Goal: Communication & Community: Share content

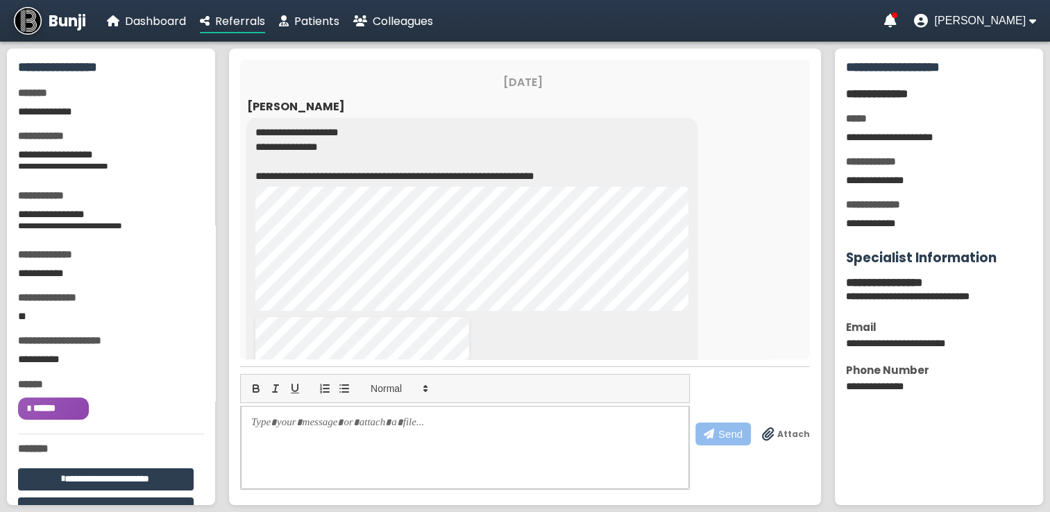
scroll to position [158, 0]
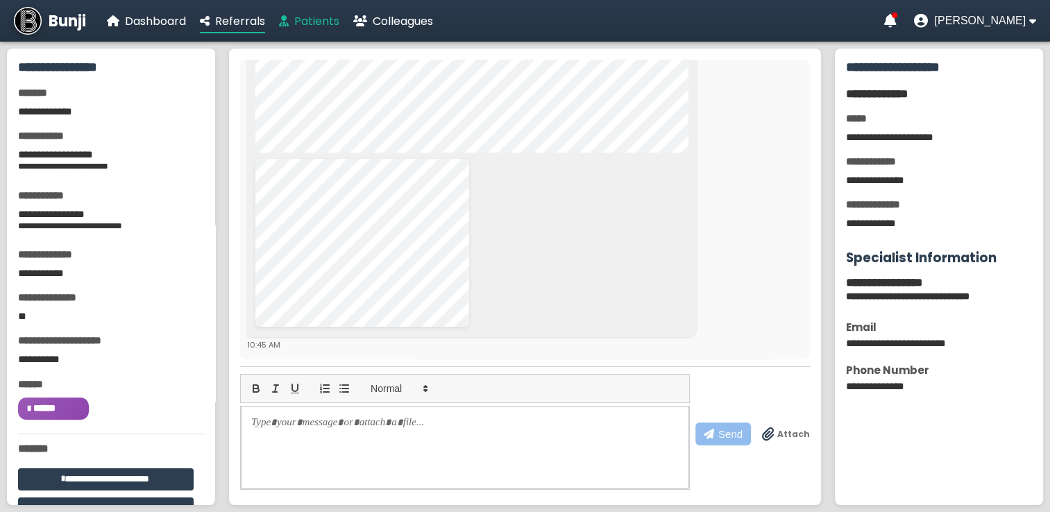
click at [328, 24] on span "Patients" at bounding box center [316, 21] width 45 height 16
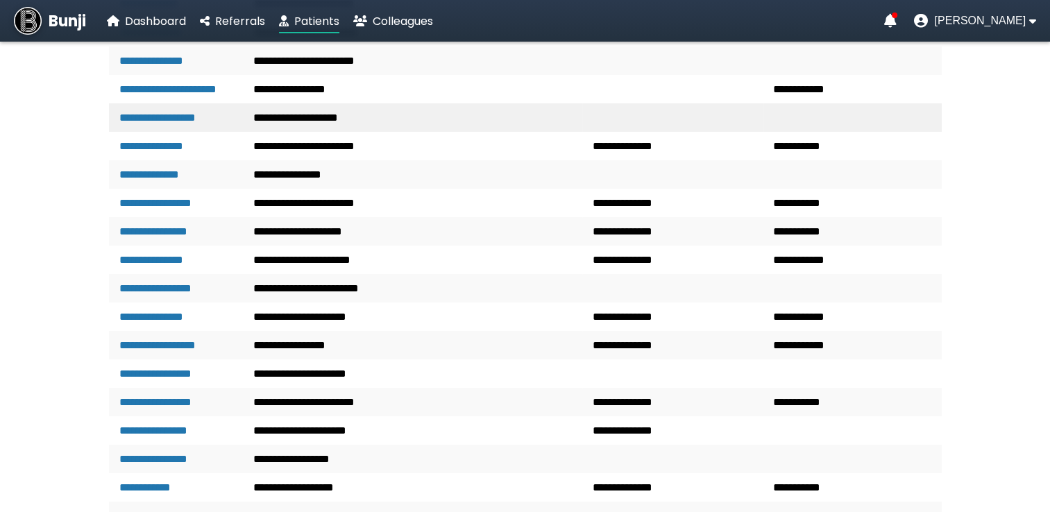
scroll to position [326, 0]
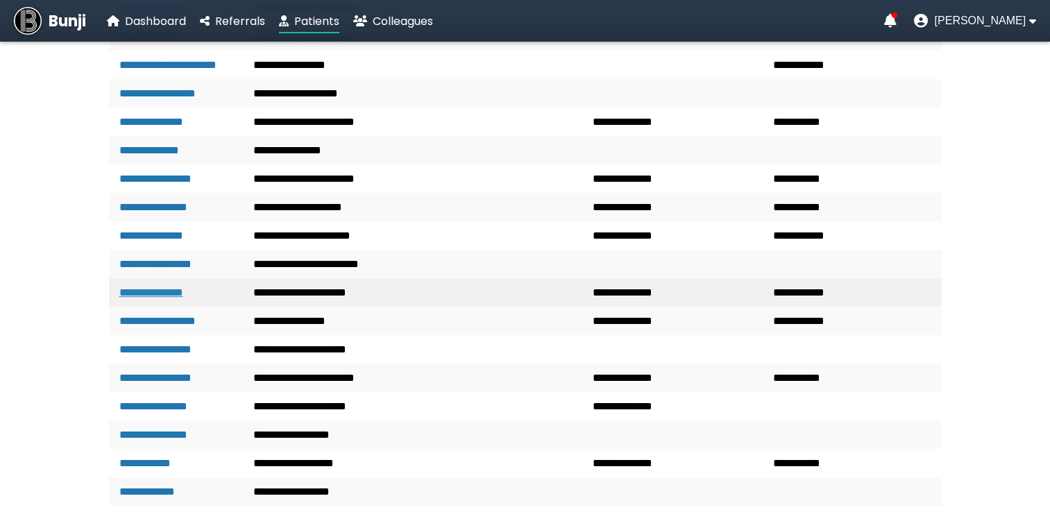
click at [181, 298] on link "**********" at bounding box center [151, 292] width 64 height 10
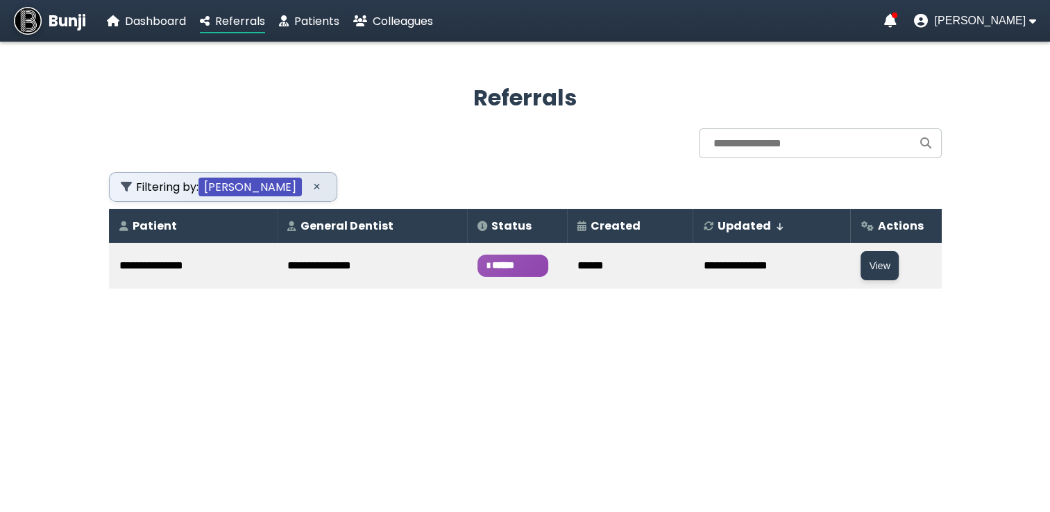
click at [480, 261] on span "******" at bounding box center [513, 266] width 71 height 22
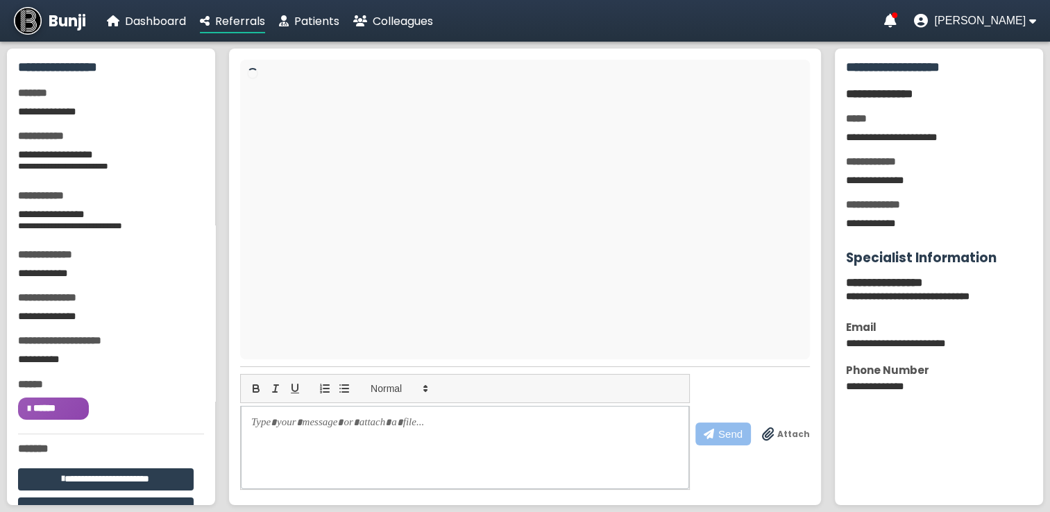
scroll to position [99, 0]
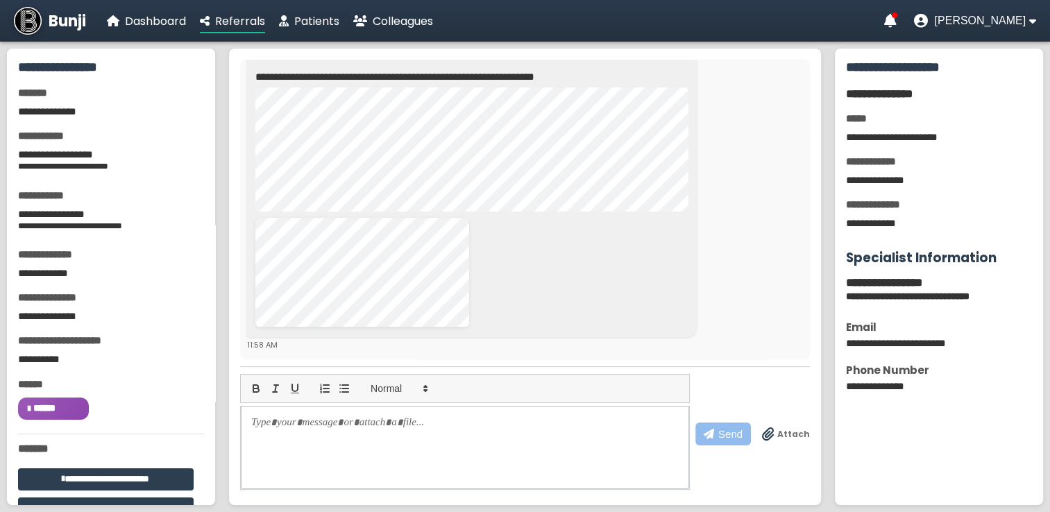
click at [794, 432] on span "Attach" at bounding box center [793, 434] width 33 height 12
click at [0, 0] on input "Attach" at bounding box center [0, 0] width 0 height 0
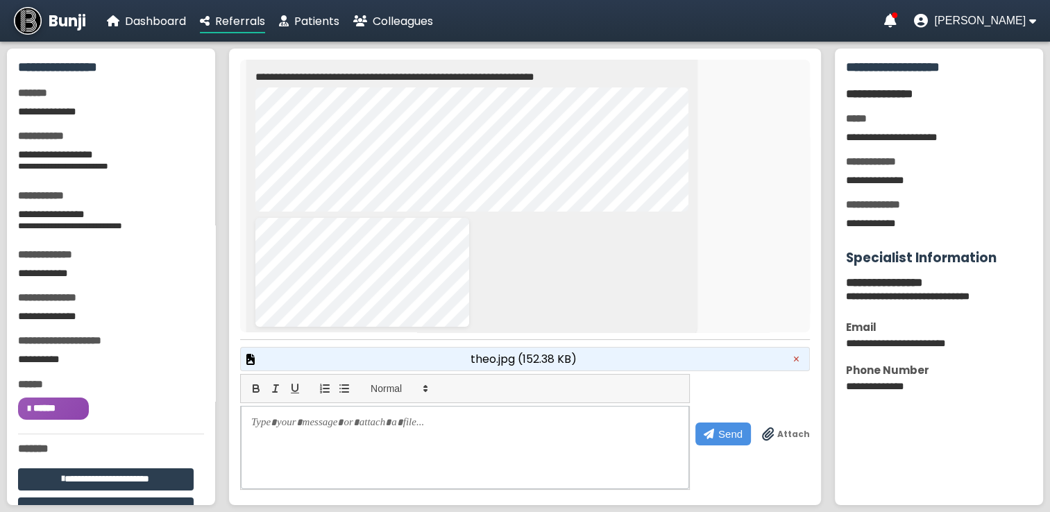
click at [507, 360] on span "theo.jpg (152.38 KB)" at bounding box center [524, 358] width 106 height 17
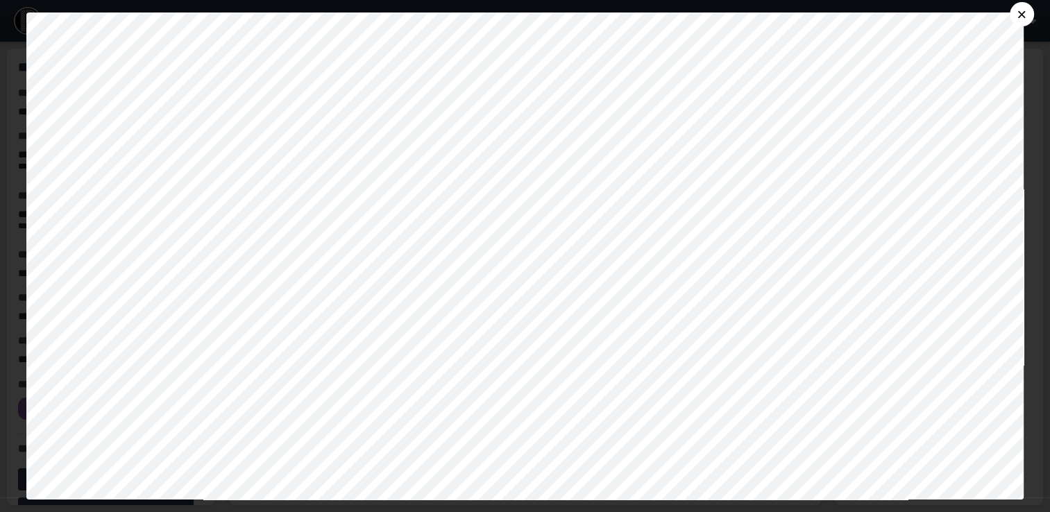
click at [1033, 10] on button "×" at bounding box center [1022, 14] width 24 height 24
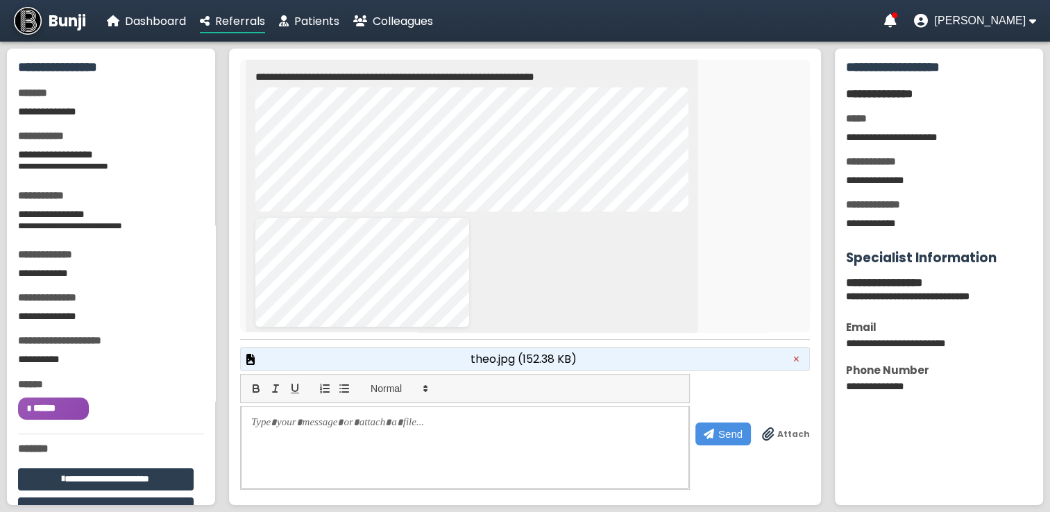
click at [455, 364] on div "theo.jpg (152.38 KB) ×" at bounding box center [525, 359] width 570 height 24
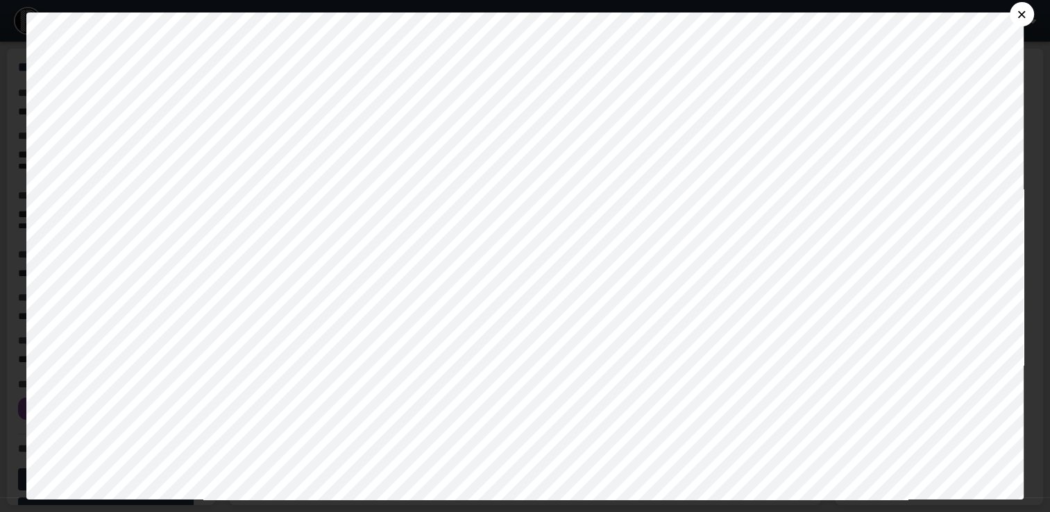
click at [1032, 10] on button "×" at bounding box center [1022, 14] width 24 height 24
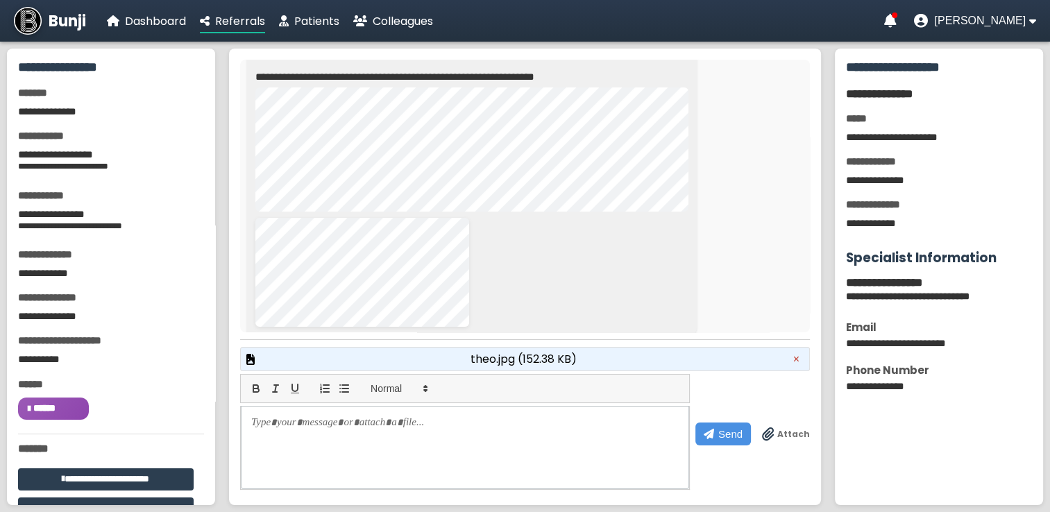
drag, startPoint x: 683, startPoint y: 359, endPoint x: 357, endPoint y: 360, distance: 325.5
click at [797, 358] on button "×" at bounding box center [796, 358] width 19 height 17
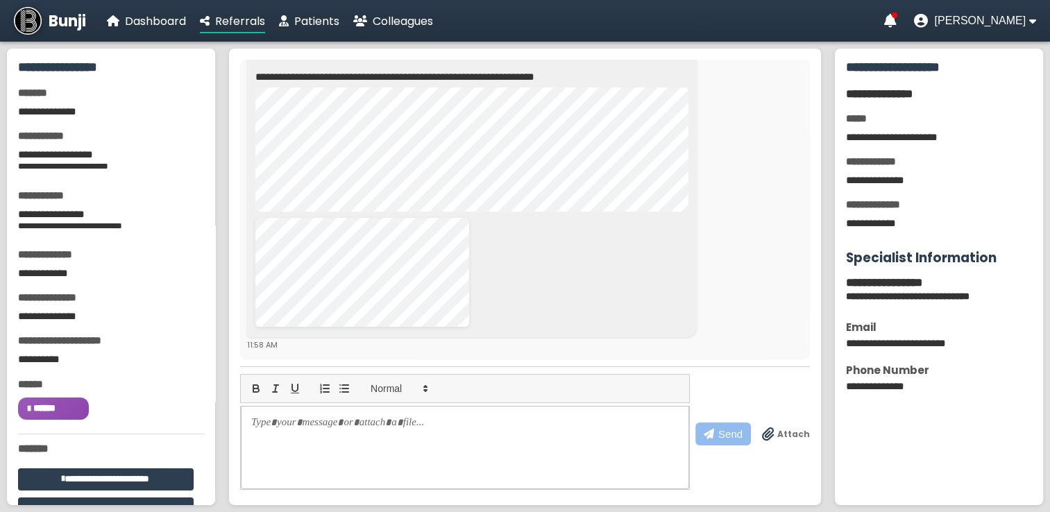
click at [786, 434] on span "Attach" at bounding box center [793, 434] width 33 height 12
click at [0, 0] on input "Attach" at bounding box center [0, 0] width 0 height 0
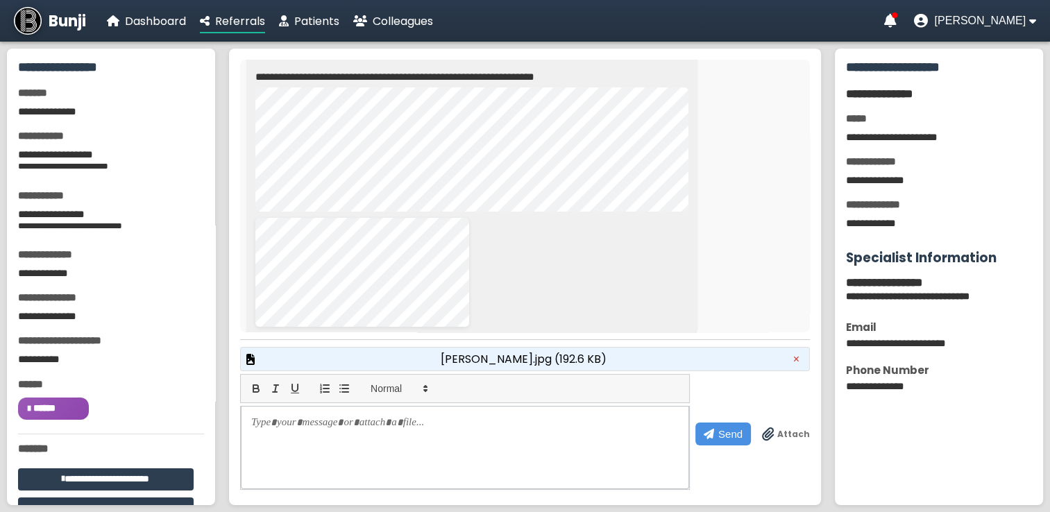
click at [516, 362] on span "[PERSON_NAME].jpg (192.6 KB)" at bounding box center [524, 358] width 166 height 17
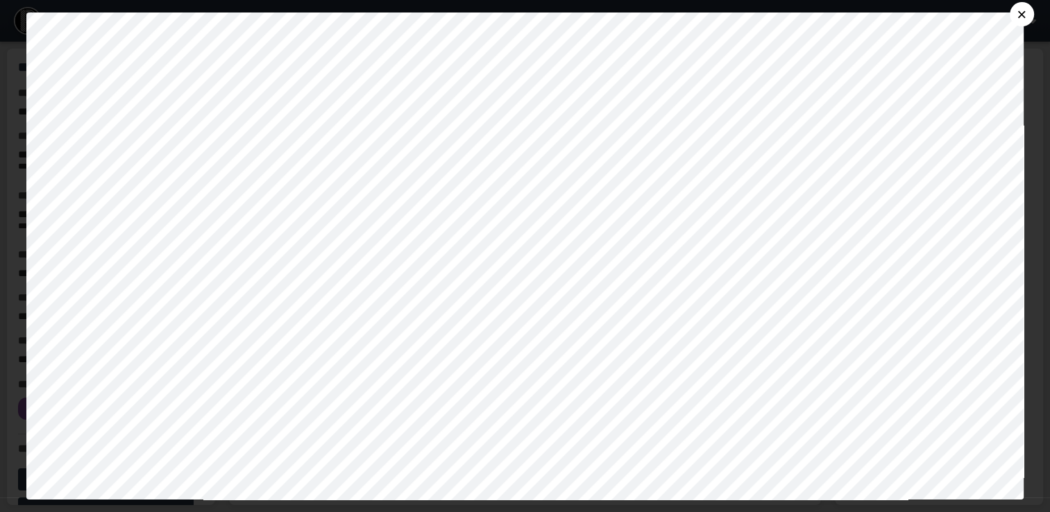
scroll to position [486, 0]
click at [1031, 11] on button "×" at bounding box center [1022, 14] width 24 height 24
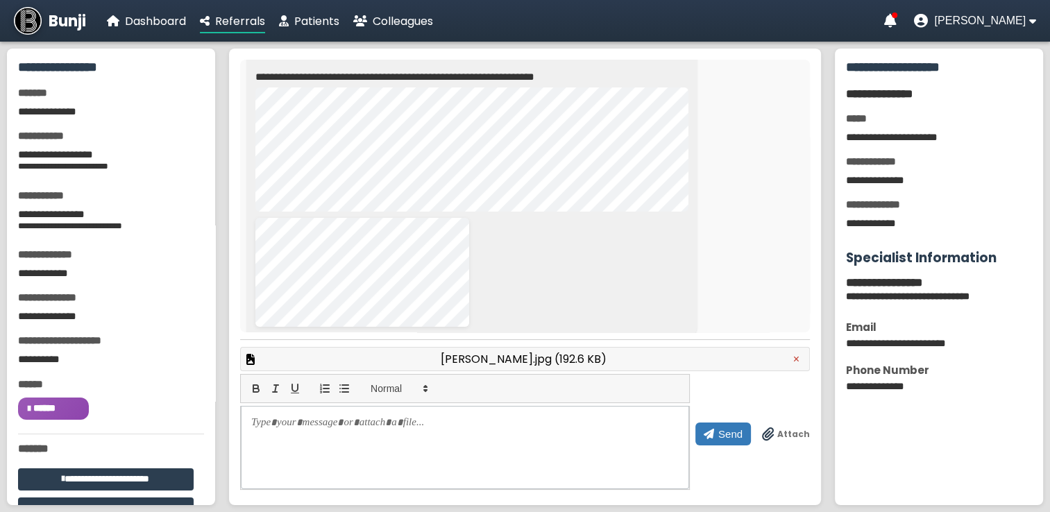
click at [732, 435] on span "Send" at bounding box center [730, 434] width 24 height 12
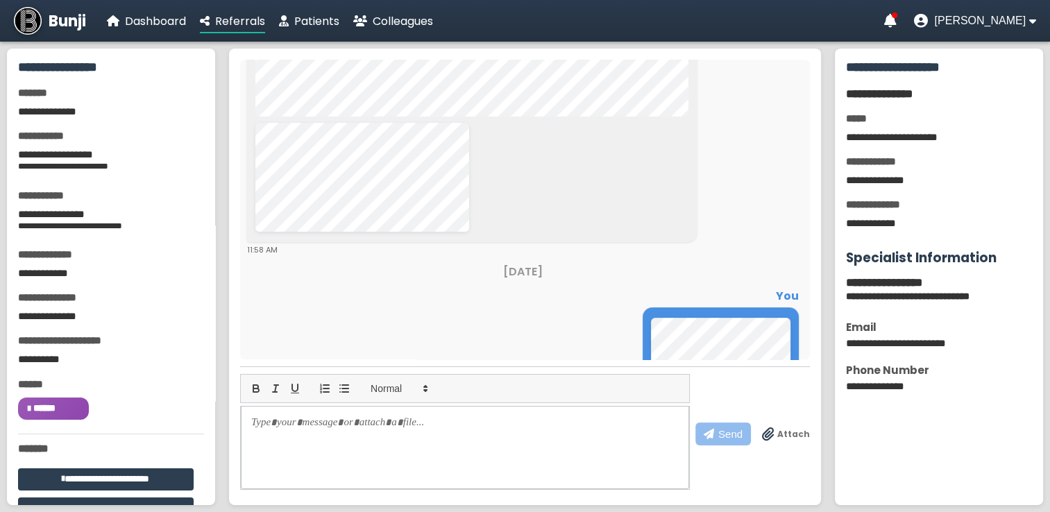
scroll to position [363, 0]
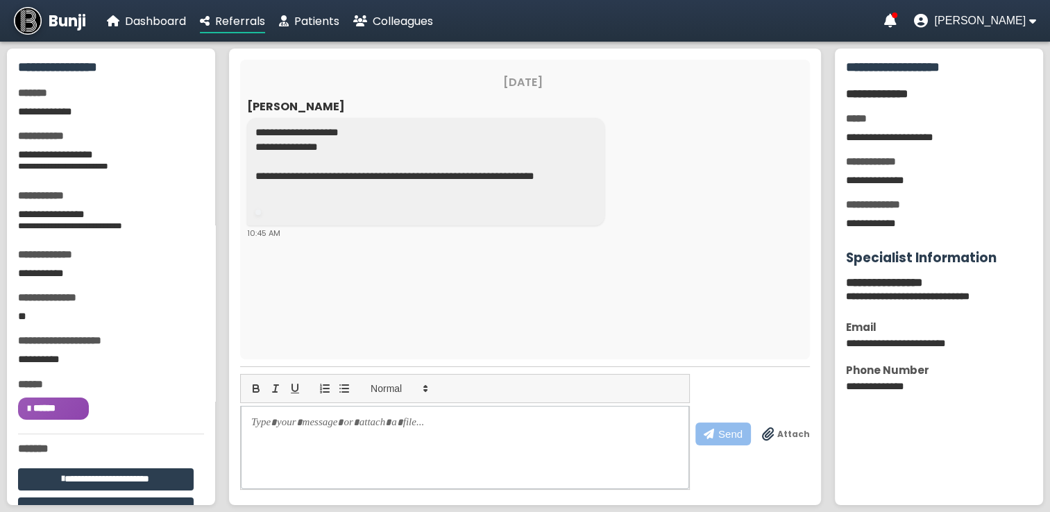
scroll to position [158, 0]
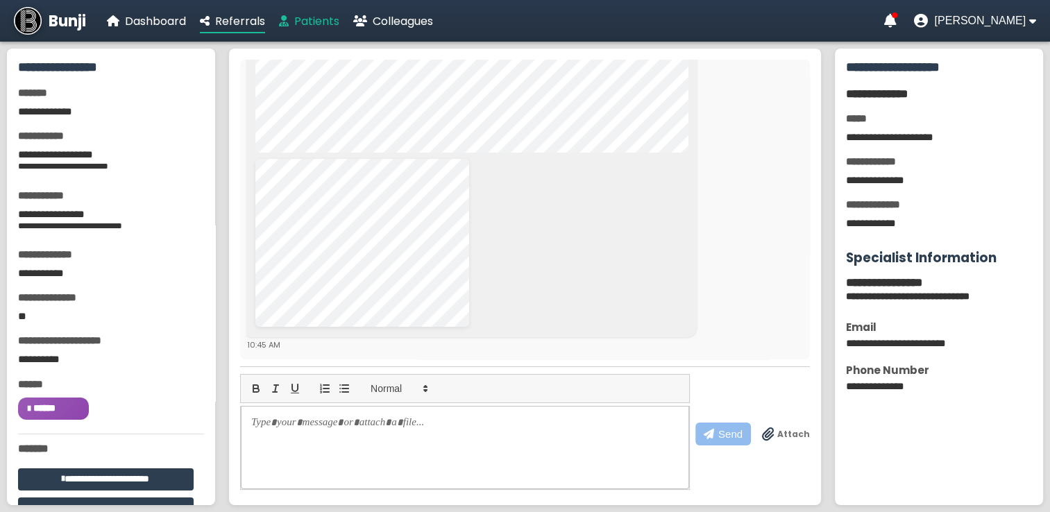
click at [314, 22] on span "Patients" at bounding box center [316, 21] width 45 height 16
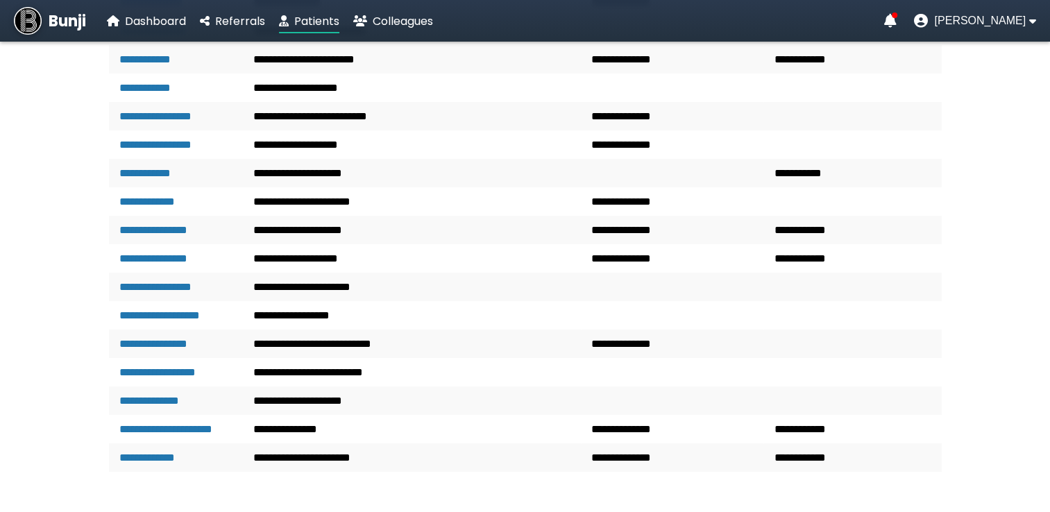
scroll to position [1506, 0]
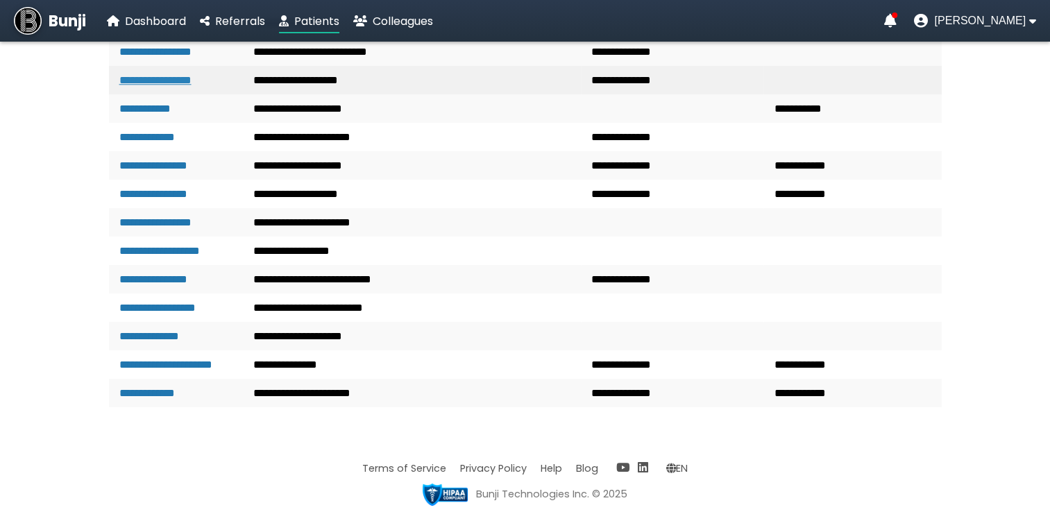
click at [174, 85] on link "**********" at bounding box center [155, 80] width 72 height 10
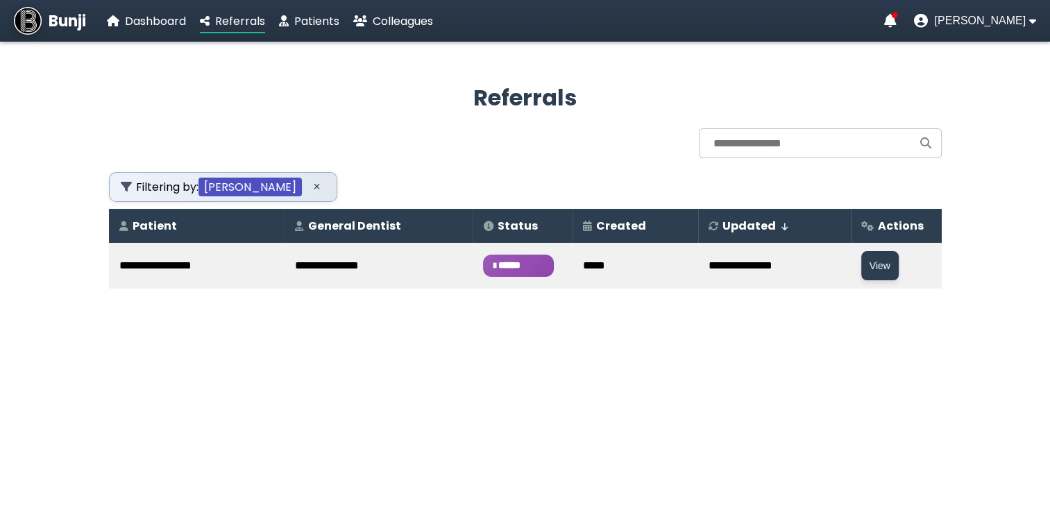
click at [500, 268] on span "******" at bounding box center [518, 266] width 71 height 22
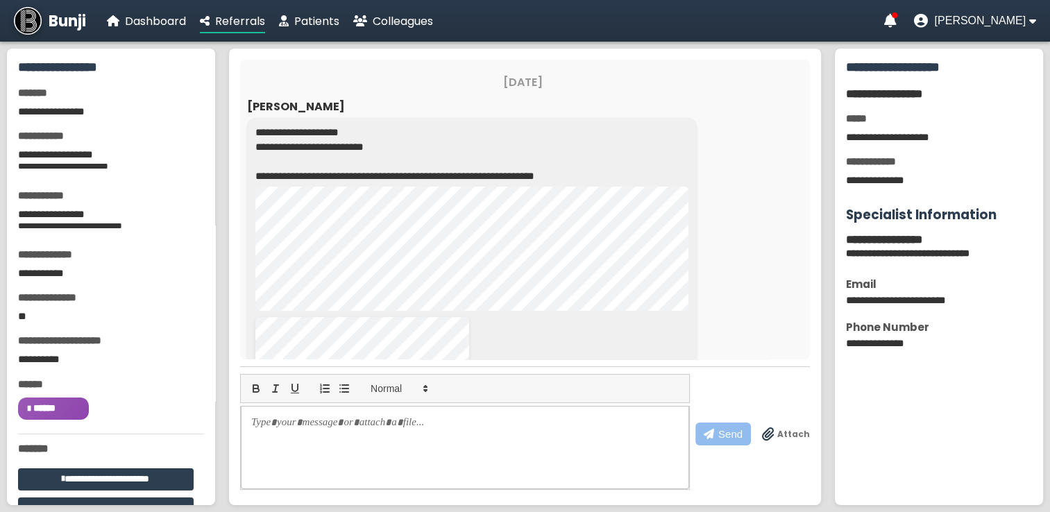
scroll to position [158, 0]
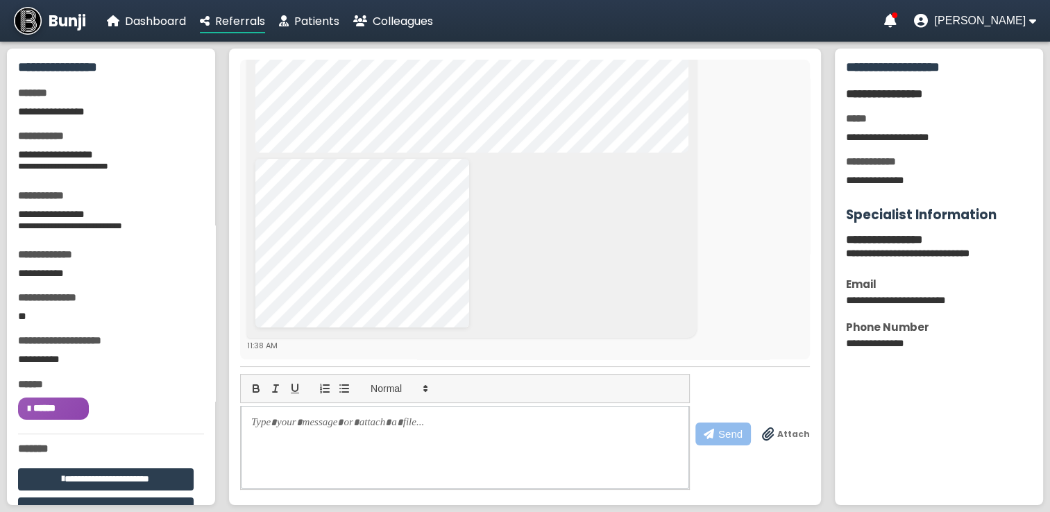
click at [795, 436] on span "Attach" at bounding box center [793, 434] width 33 height 12
click at [0, 0] on input "Attach" at bounding box center [0, 0] width 0 height 0
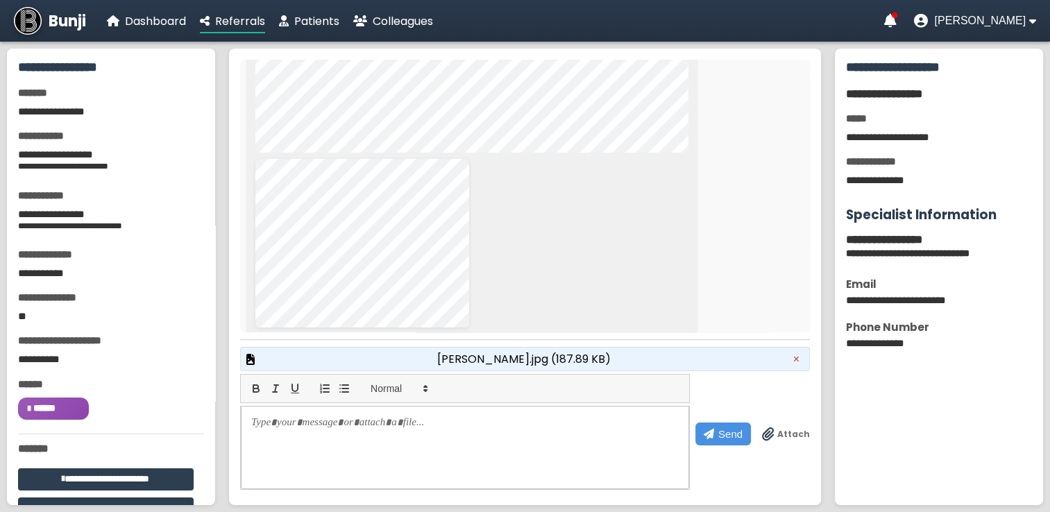
click at [614, 361] on div "kerwin.jpg (187.89 KB) ×" at bounding box center [525, 359] width 570 height 24
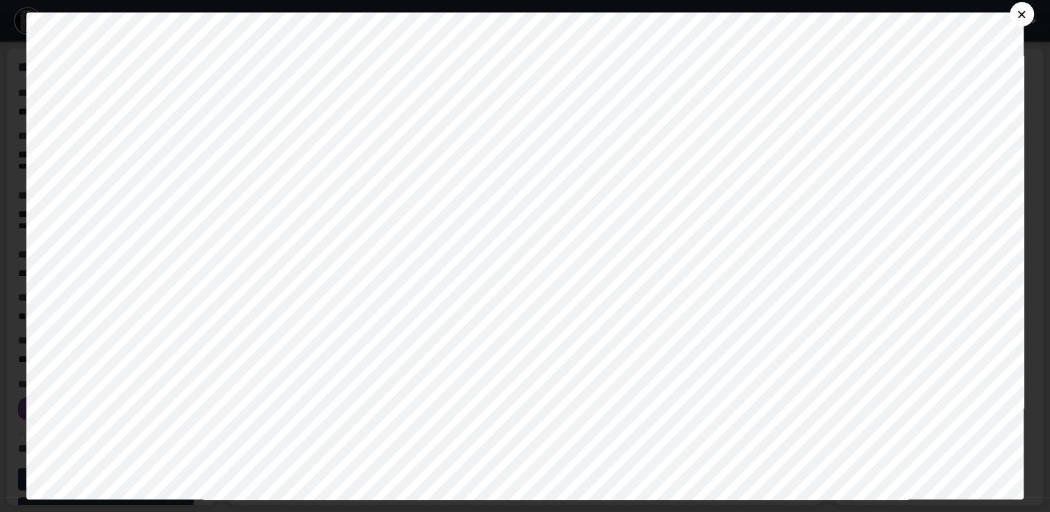
scroll to position [347, 0]
click at [1031, 12] on button "×" at bounding box center [1022, 14] width 24 height 24
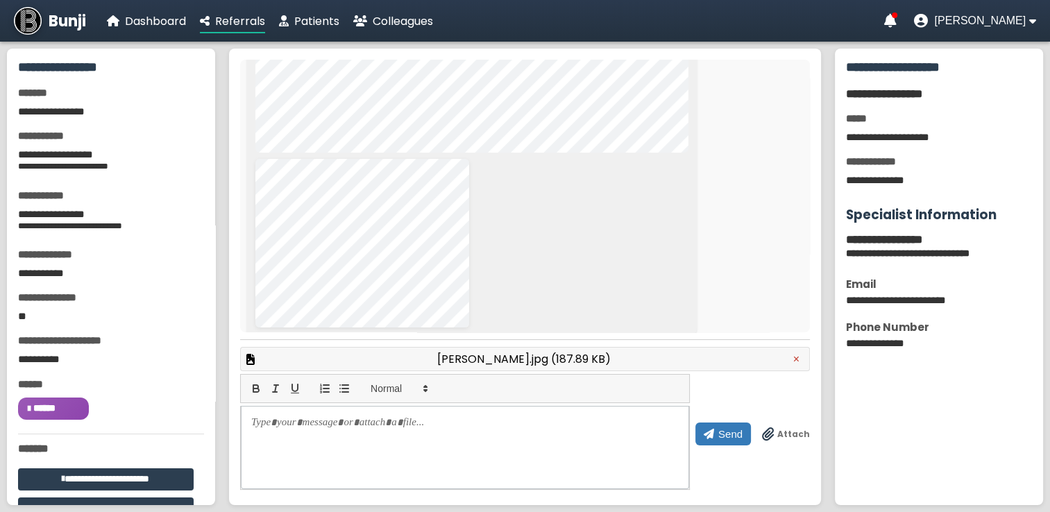
click at [732, 436] on span "Send" at bounding box center [730, 434] width 24 height 12
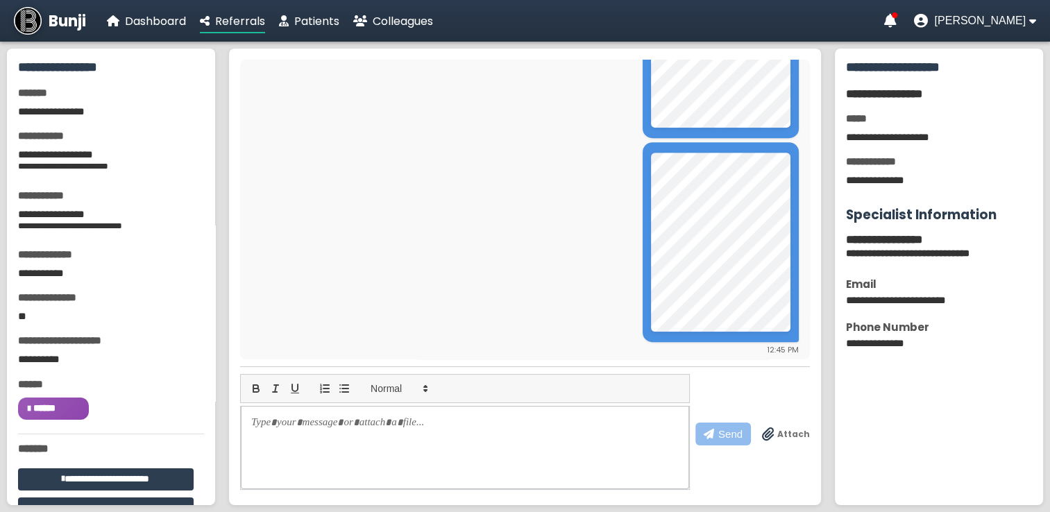
scroll to position [627, 0]
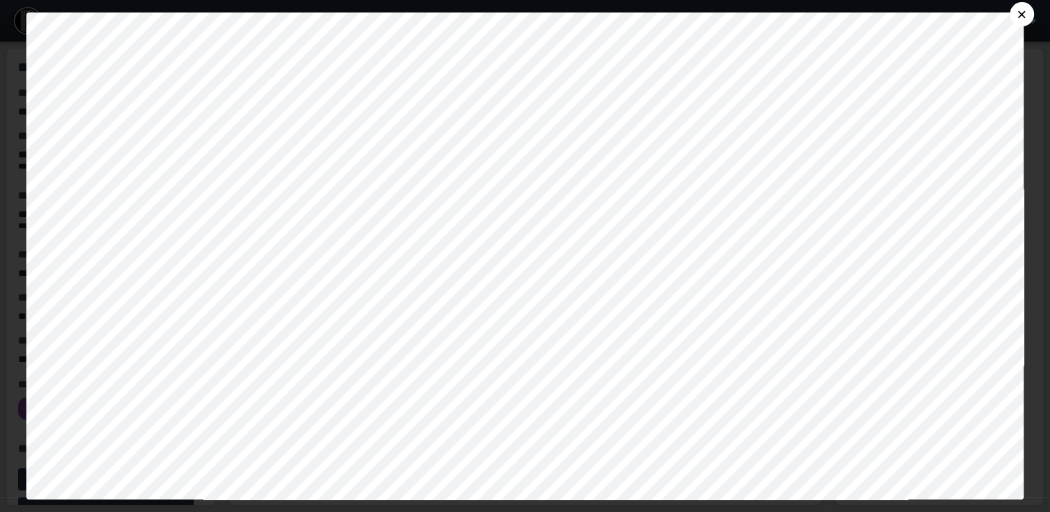
click at [1027, 13] on button "×" at bounding box center [1022, 14] width 24 height 24
click at [1027, 15] on button "×" at bounding box center [1022, 14] width 24 height 24
